Goal: Information Seeking & Learning: Learn about a topic

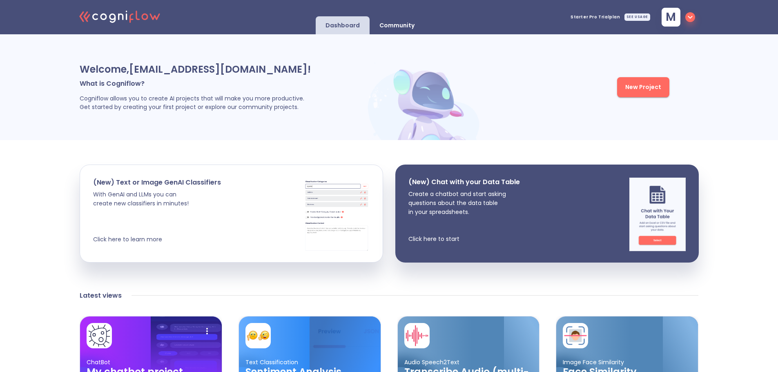
click at [119, 19] on icon at bounding box center [120, 16] width 5 height 7
click at [676, 15] on span "m" at bounding box center [670, 16] width 10 height 11
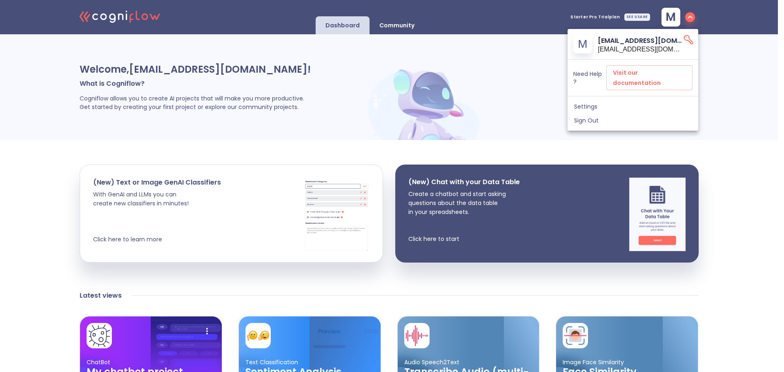
click at [595, 103] on span "Settings" at bounding box center [633, 106] width 118 height 7
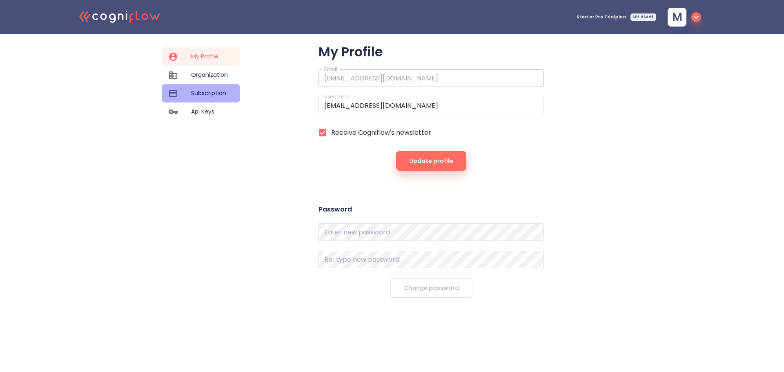
click at [202, 87] on div "Subscription" at bounding box center [201, 93] width 78 height 18
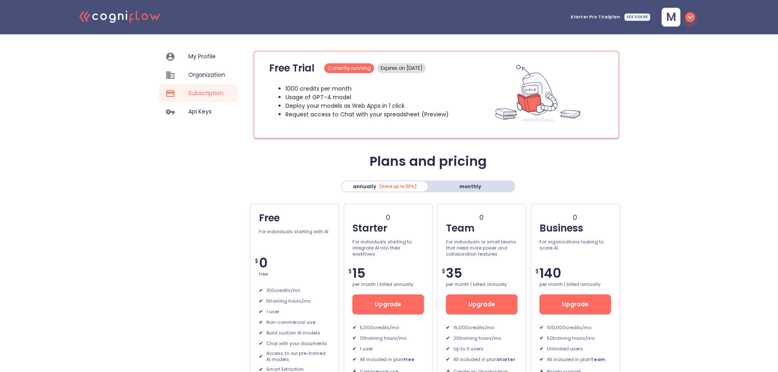
click at [191, 55] on span "My Profile" at bounding box center [206, 56] width 37 height 9
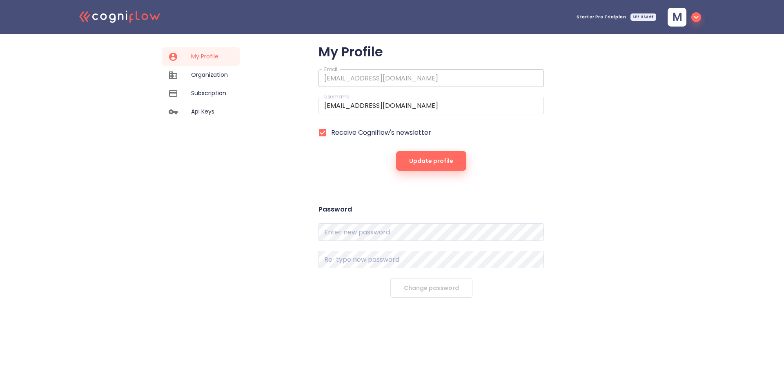
click at [114, 4] on icon ".cls-1{fill:#141624;}.cls-2{fill:#eb5e60;}.cls-3{fill:none;stroke:#eb5e60;strok…" at bounding box center [120, 16] width 90 height 25
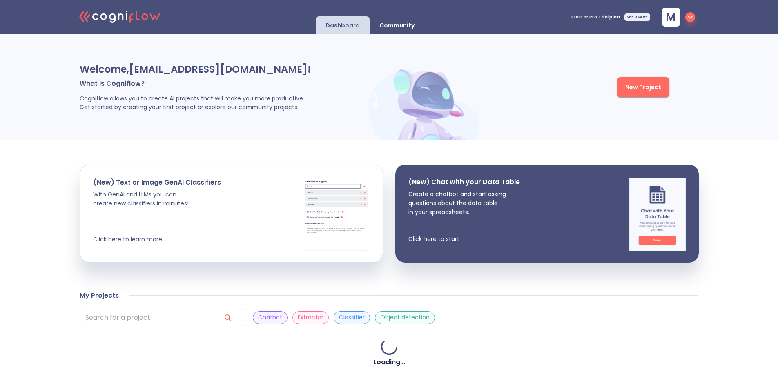
click at [116, 11] on icon ".cls-1{fill:#141624;}.cls-2{fill:#eb5e60;}.cls-3{fill:none;stroke:#eb5e60;strok…" at bounding box center [120, 16] width 90 height 25
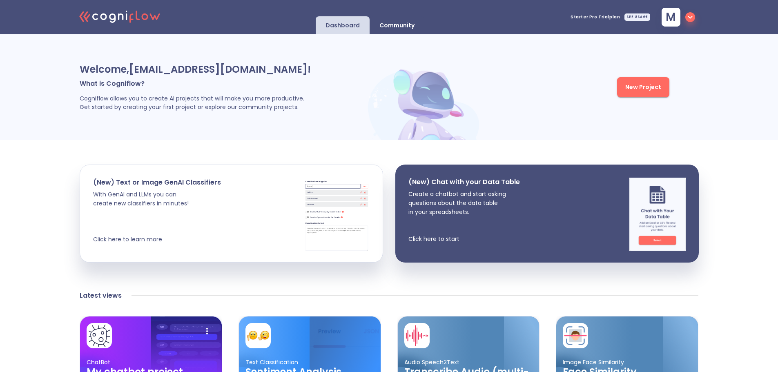
click at [687, 13] on icon "button" at bounding box center [690, 17] width 10 height 10
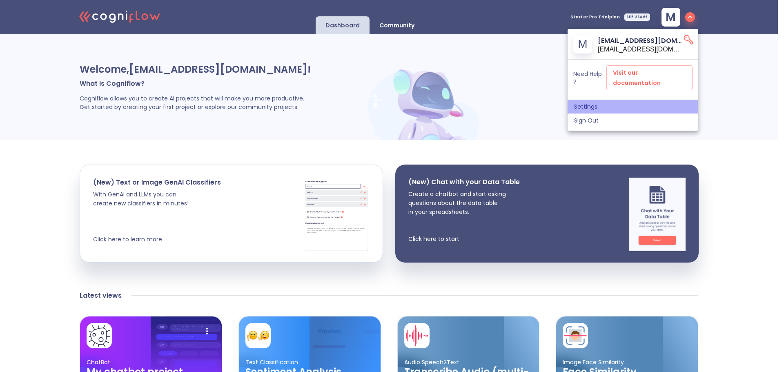
click at [594, 103] on span "Settings" at bounding box center [633, 106] width 118 height 7
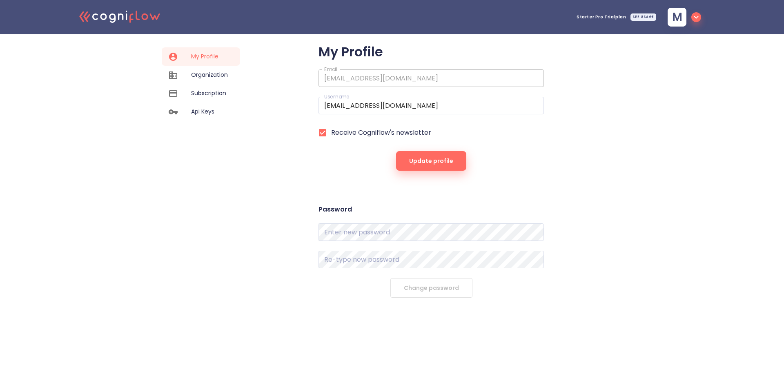
click at [210, 95] on span "Subscription" at bounding box center [209, 93] width 37 height 9
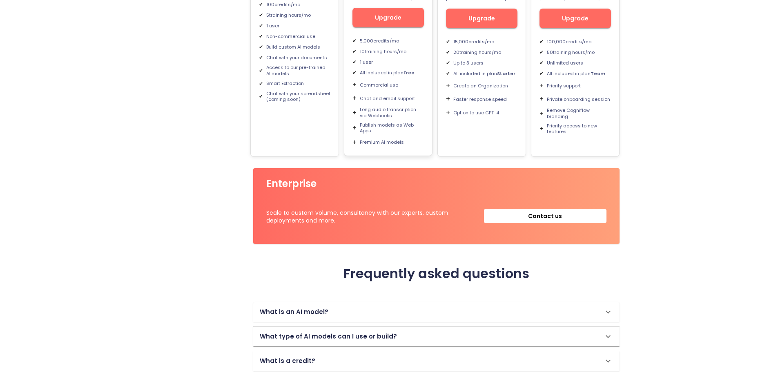
scroll to position [368, 0]
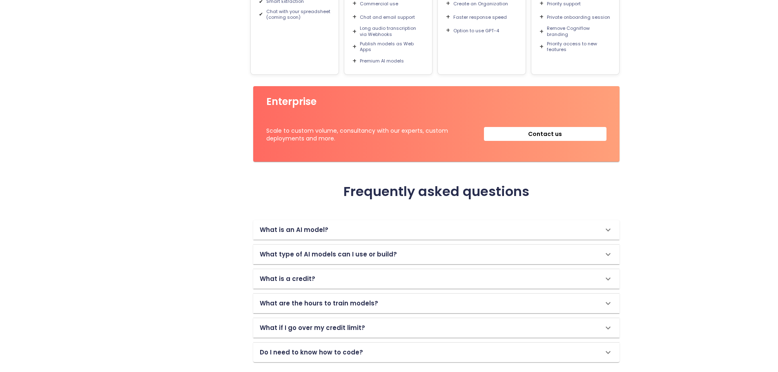
click at [297, 280] on p "What is a credit?" at bounding box center [288, 279] width 56 height 10
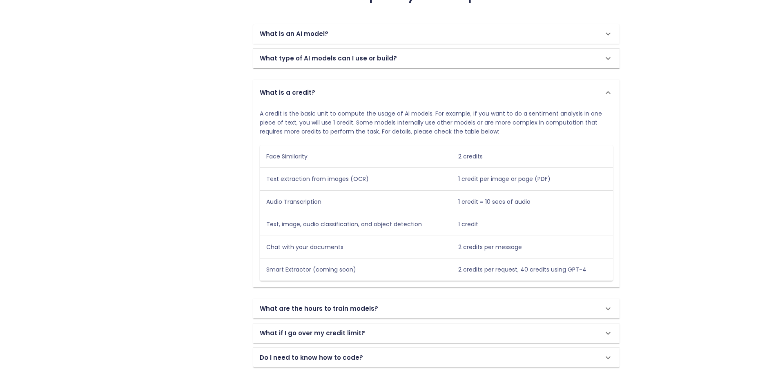
scroll to position [569, 0]
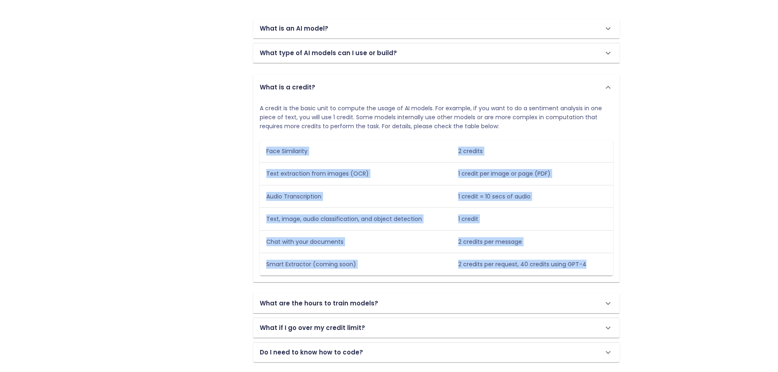
drag, startPoint x: 256, startPoint y: 149, endPoint x: 590, endPoint y: 268, distance: 354.4
click at [590, 268] on div "A credit is the basic unit to compute the usage of AI models. For example, if y…" at bounding box center [436, 191] width 366 height 182
copy tbody "Face Similarity 2 credits Text extraction from images (OCR) 1 credit per image …"
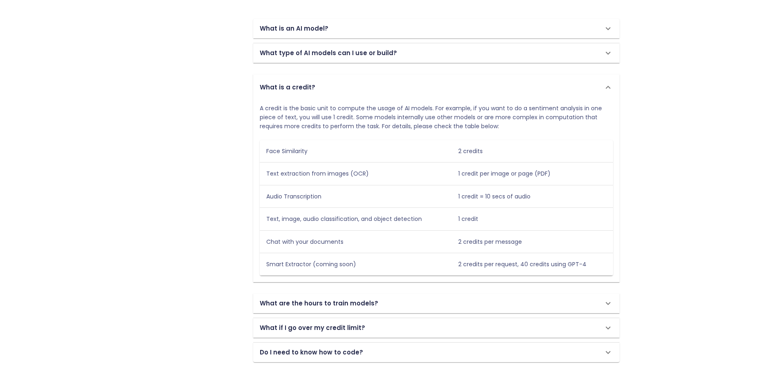
click at [323, 329] on p "What if I go over my credit limit?" at bounding box center [312, 328] width 105 height 10
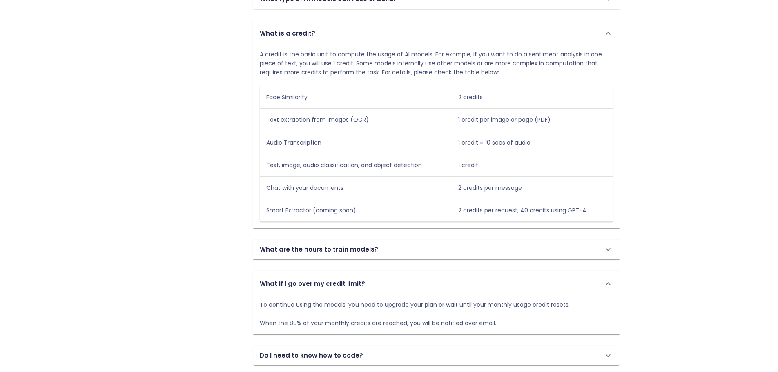
scroll to position [626, 0]
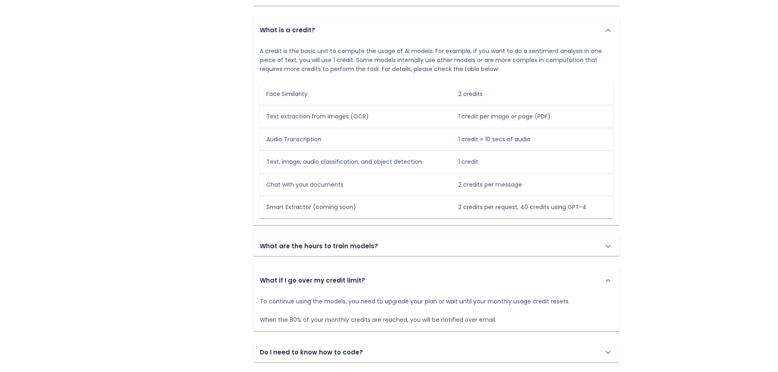
click at [566, 302] on p "To continue using the models, you need to upgrade your plan or wait until your …" at bounding box center [415, 310] width 310 height 27
